Goal: Task Accomplishment & Management: Complete application form

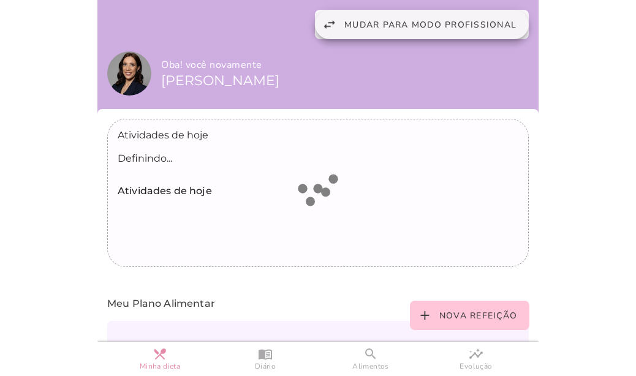
drag, startPoint x: 0, startPoint y: 0, endPoint x: 343, endPoint y: 24, distance: 343.4
click at [344, 21] on span "Mudar para modo profissional" at bounding box center [430, 25] width 172 height 12
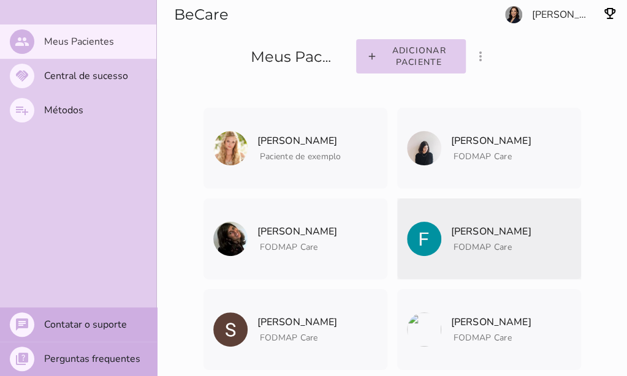
click at [511, 224] on p "[PERSON_NAME]" at bounding box center [491, 231] width 80 height 17
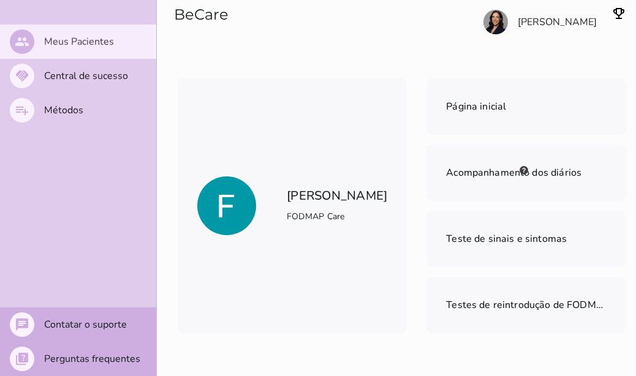
click at [0, 0] on slot "Meus Pacientes" at bounding box center [0, 0] width 0 height 0
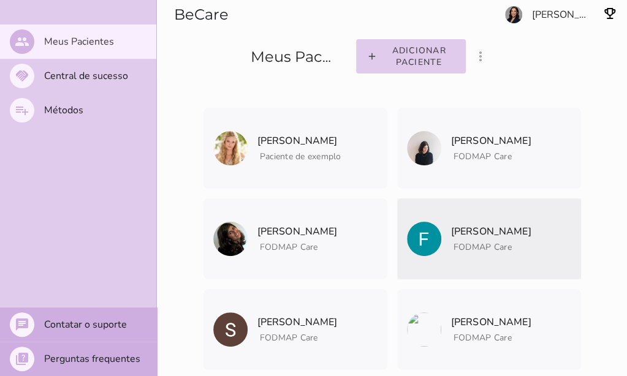
click at [0, 0] on icon "archive" at bounding box center [0, 0] width 0 height 0
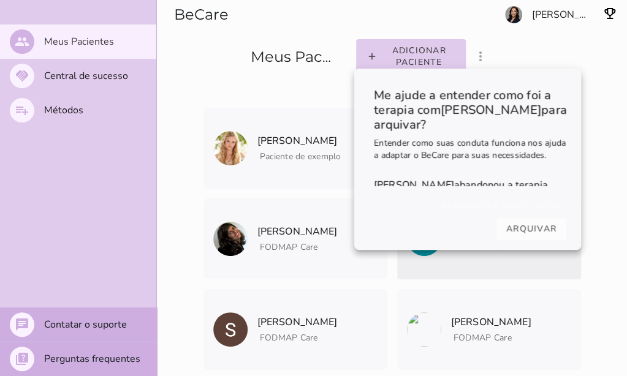
click at [0, 0] on slot "Arquivar" at bounding box center [0, 0] width 0 height 0
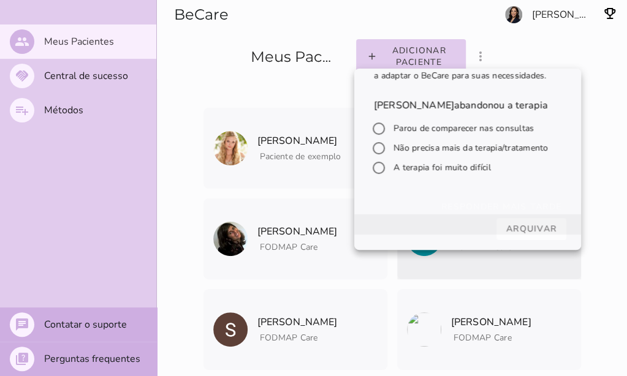
scroll to position [61, 0]
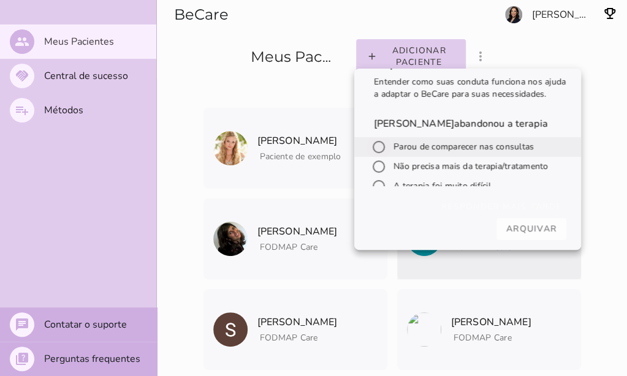
click at [376, 143] on input "radio" at bounding box center [378, 146] width 29 height 29
radio input "*****"
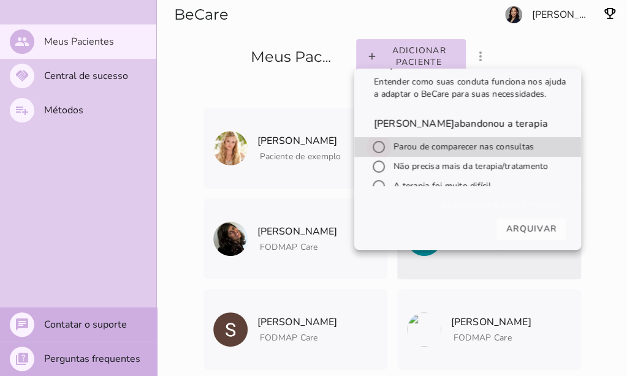
click at [380, 146] on input "radio" at bounding box center [378, 146] width 29 height 29
click at [0, 0] on slot "Arquivar" at bounding box center [0, 0] width 0 height 0
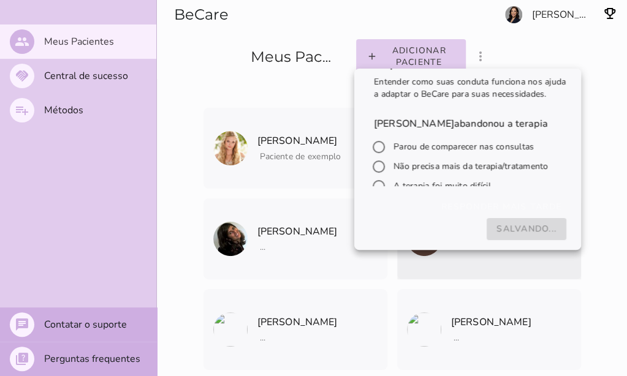
scroll to position [76, 0]
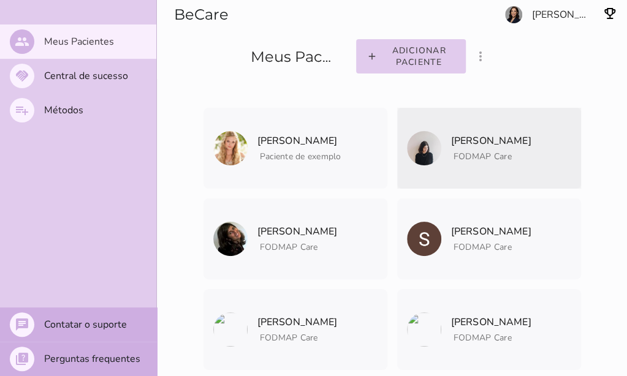
click at [0, 0] on icon "archive" at bounding box center [0, 0] width 0 height 0
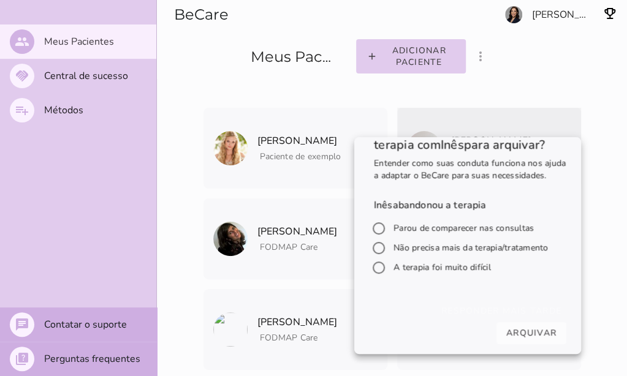
scroll to position [61, 0]
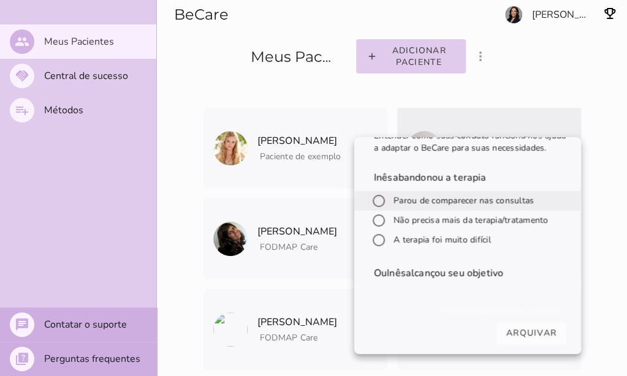
click at [377, 208] on input "radio" at bounding box center [378, 200] width 29 height 29
radio input "*****"
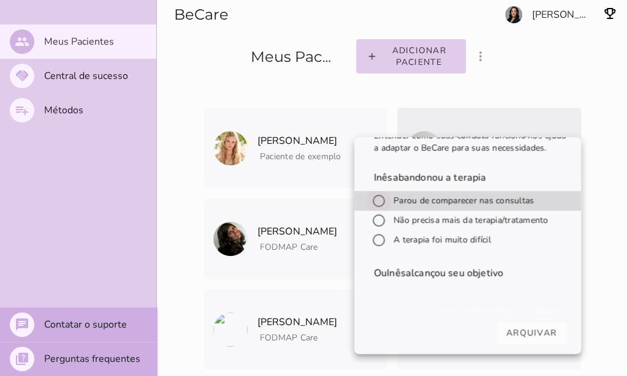
click at [0, 0] on slot "Arquivar" at bounding box center [0, 0] width 0 height 0
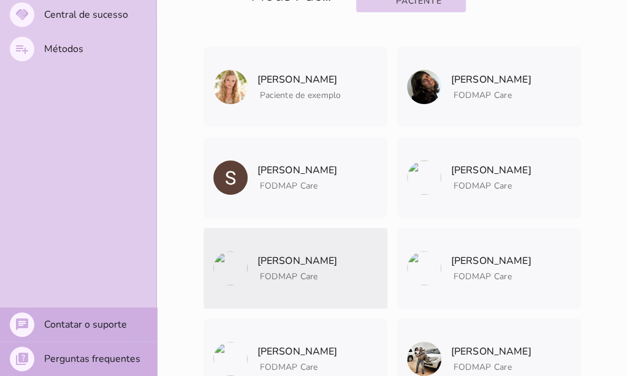
click at [0, 0] on icon "archive" at bounding box center [0, 0] width 0 height 0
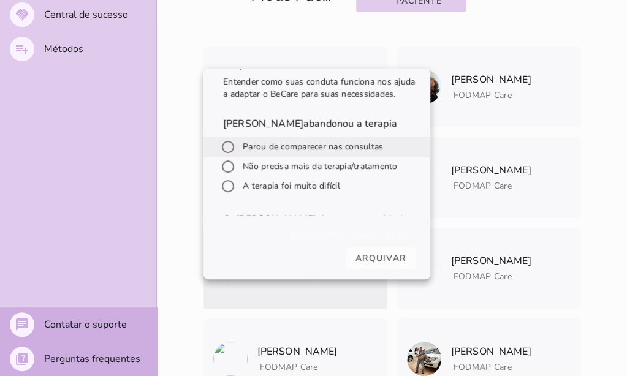
click at [229, 158] on input "radio" at bounding box center [227, 146] width 29 height 29
radio input "*****"
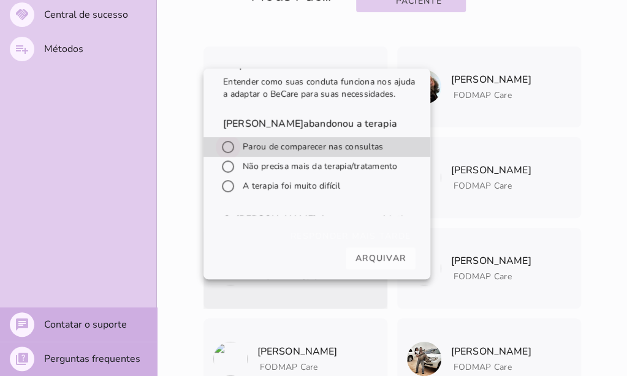
click at [0, 0] on slot "Arquivar" at bounding box center [0, 0] width 0 height 0
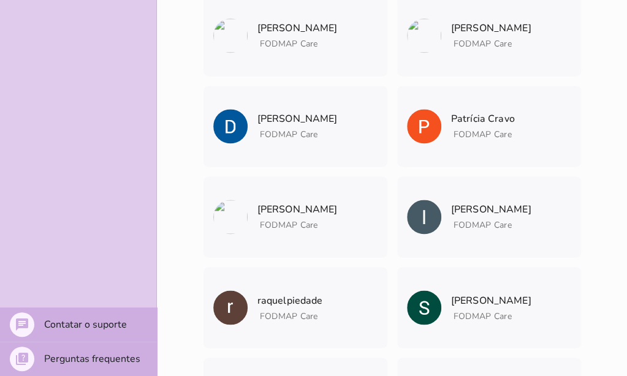
scroll to position [674, 0]
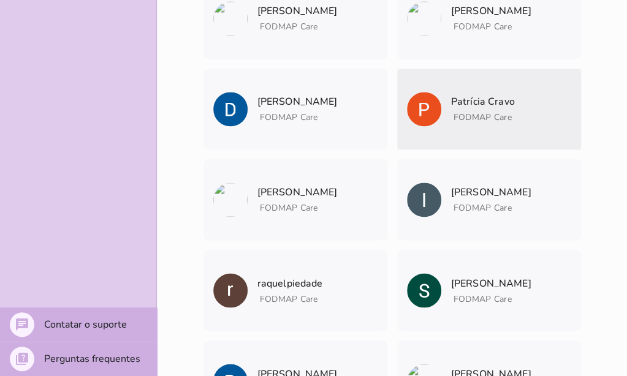
click at [0, 0] on icon "archive" at bounding box center [0, 0] width 0 height 0
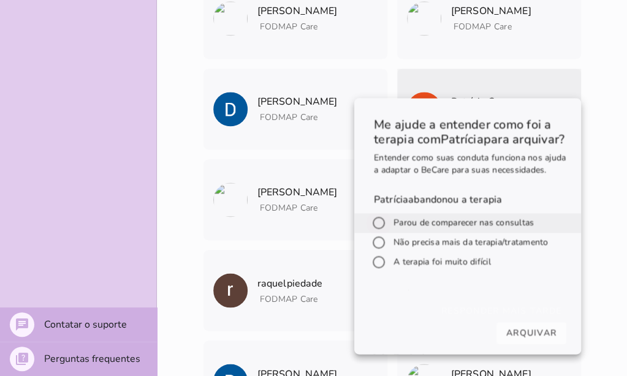
click at [376, 238] on input "radio" at bounding box center [378, 222] width 29 height 29
radio input "*****"
click at [0, 0] on slot "Arquivar" at bounding box center [0, 0] width 0 height 0
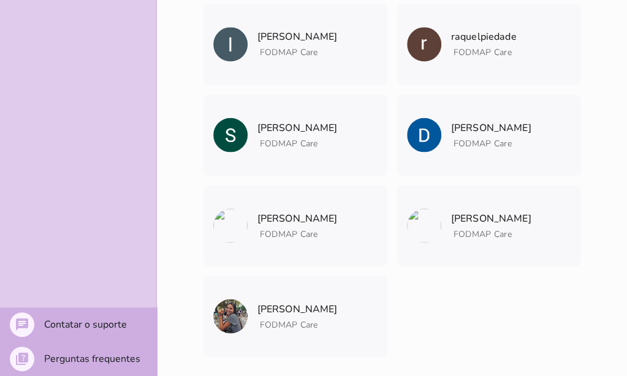
scroll to position [840, 0]
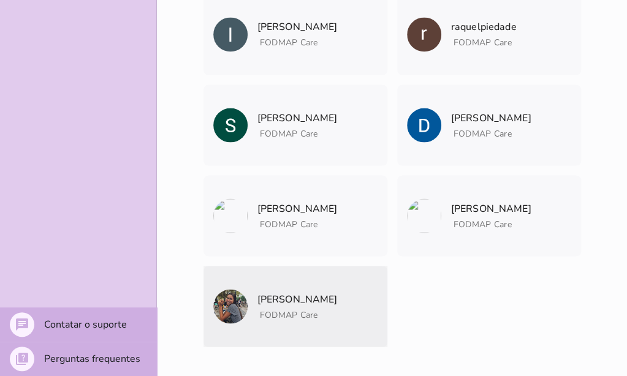
click at [0, 0] on icon "archive" at bounding box center [0, 0] width 0 height 0
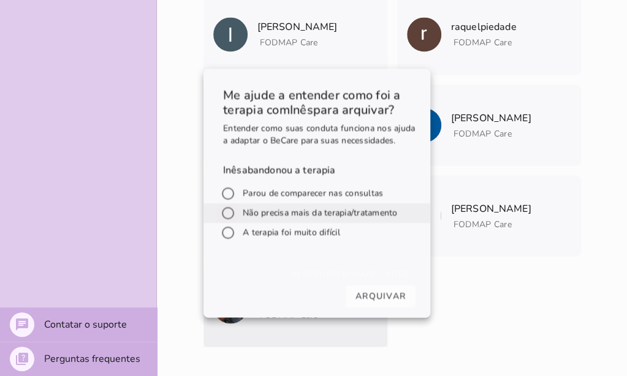
click at [227, 222] on input "radio" at bounding box center [227, 213] width 29 height 29
radio input "*****"
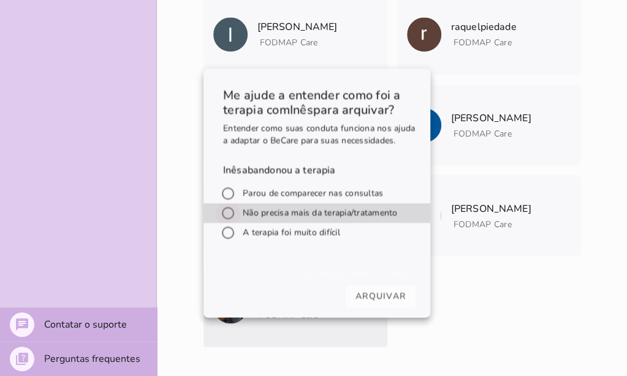
click at [0, 0] on slot "Arquivar" at bounding box center [0, 0] width 0 height 0
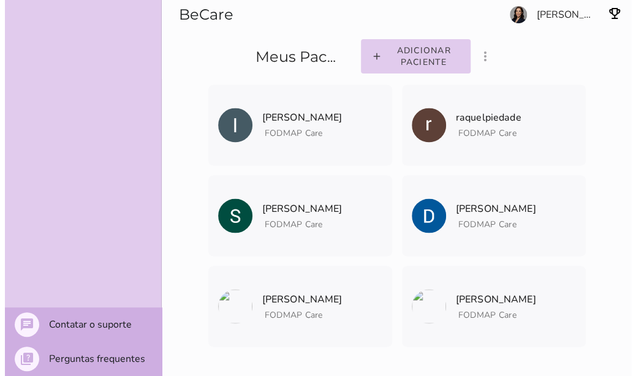
scroll to position [0, 0]
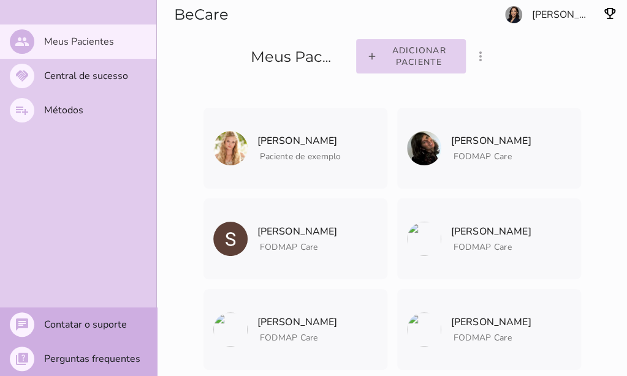
click at [0, 0] on slot "Adicionar paciente" at bounding box center [0, 0] width 0 height 0
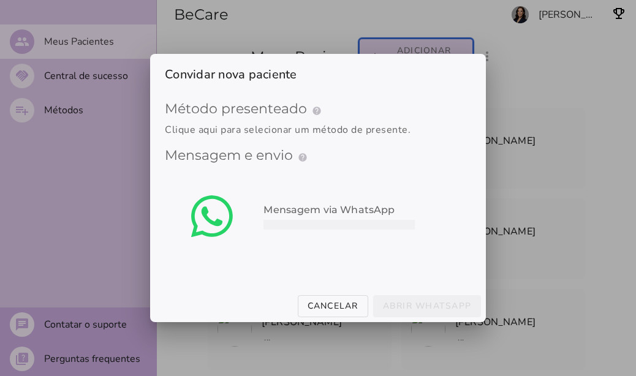
type mwc-select "qGWdic9wsspFTTUrrVGn"
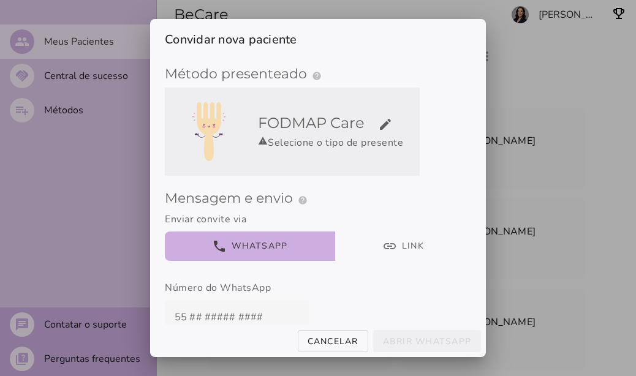
scroll to position [15, 0]
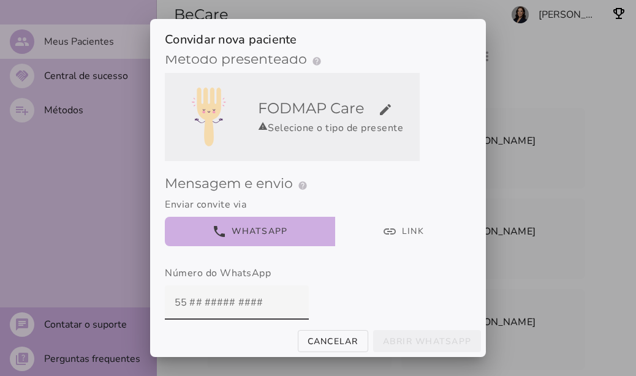
click at [307, 135] on div "warning Selecione o tipo de presente" at bounding box center [336, 128] width 157 height 15
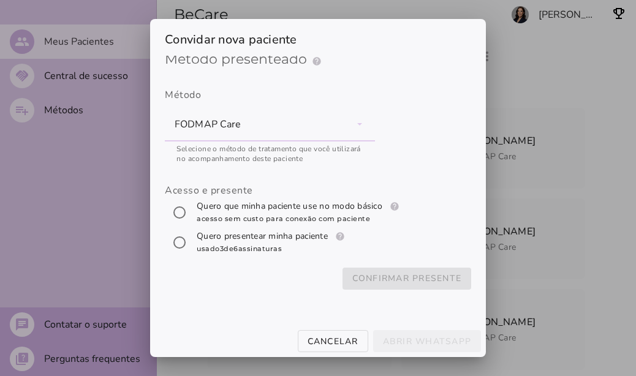
scroll to position [0, 0]
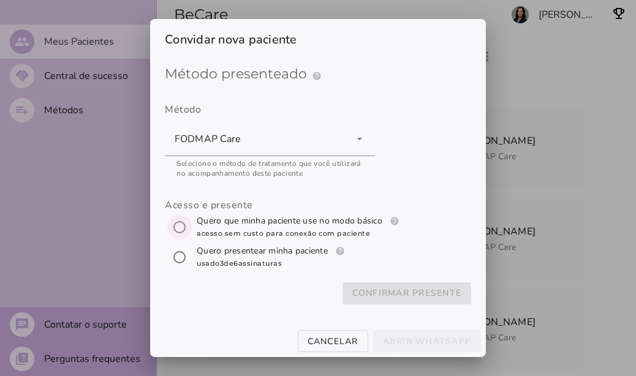
click at [182, 227] on input "[object Object]" at bounding box center [179, 227] width 29 height 29
radio input "****"
type mwc-radio "trial-extension"
click at [0, 0] on slot "Confirmar presente" at bounding box center [0, 0] width 0 height 0
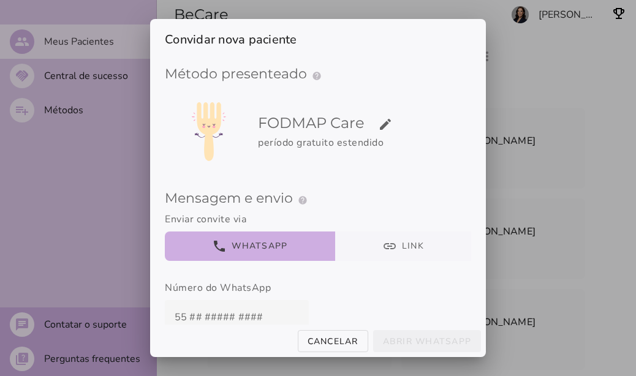
click at [405, 237] on button "link Link" at bounding box center [403, 246] width 137 height 29
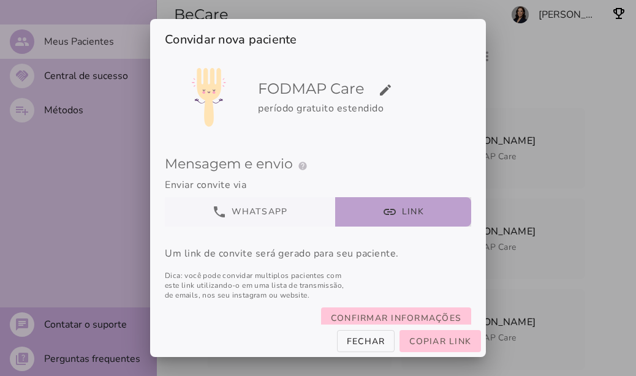
scroll to position [61, 0]
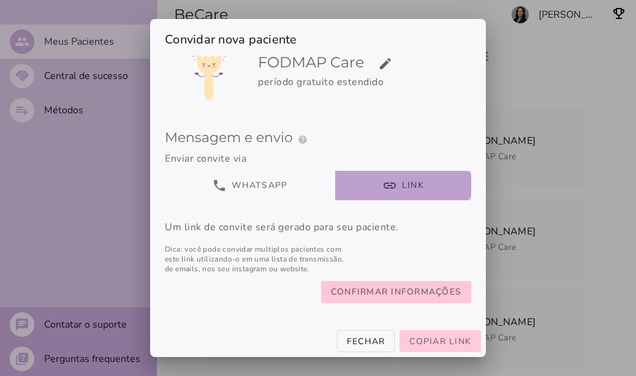
click at [430, 340] on span "Copiar link" at bounding box center [440, 342] width 62 height 12
